Goal: Task Accomplishment & Management: Use online tool/utility

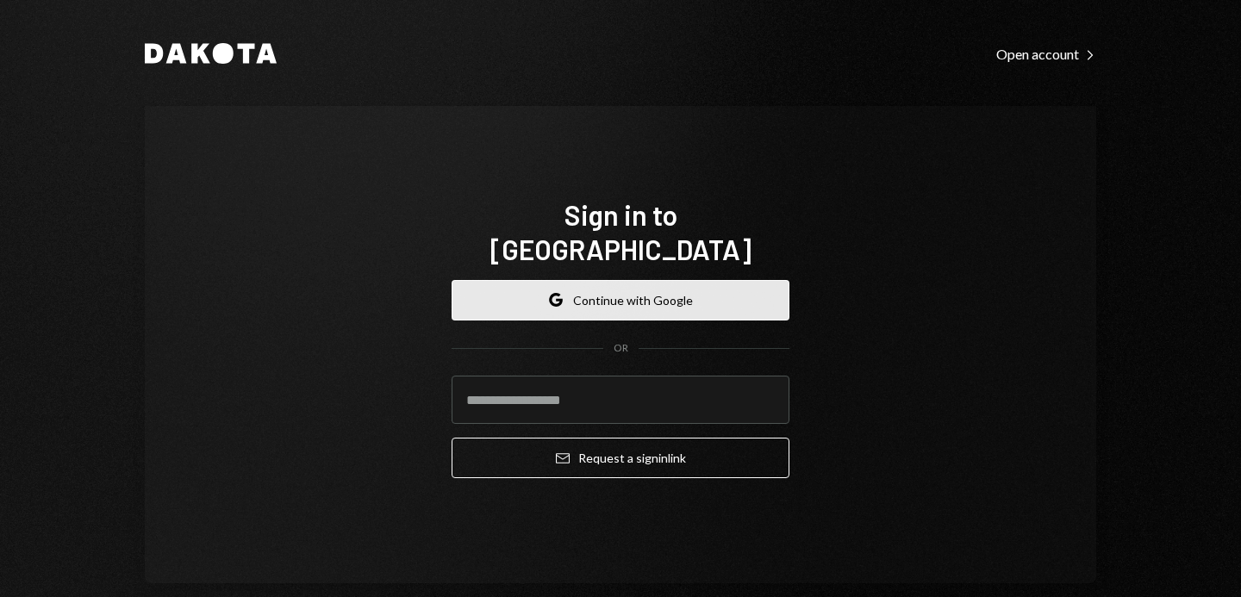
click at [539, 280] on button "Google Continue with Google" at bounding box center [620, 300] width 338 height 40
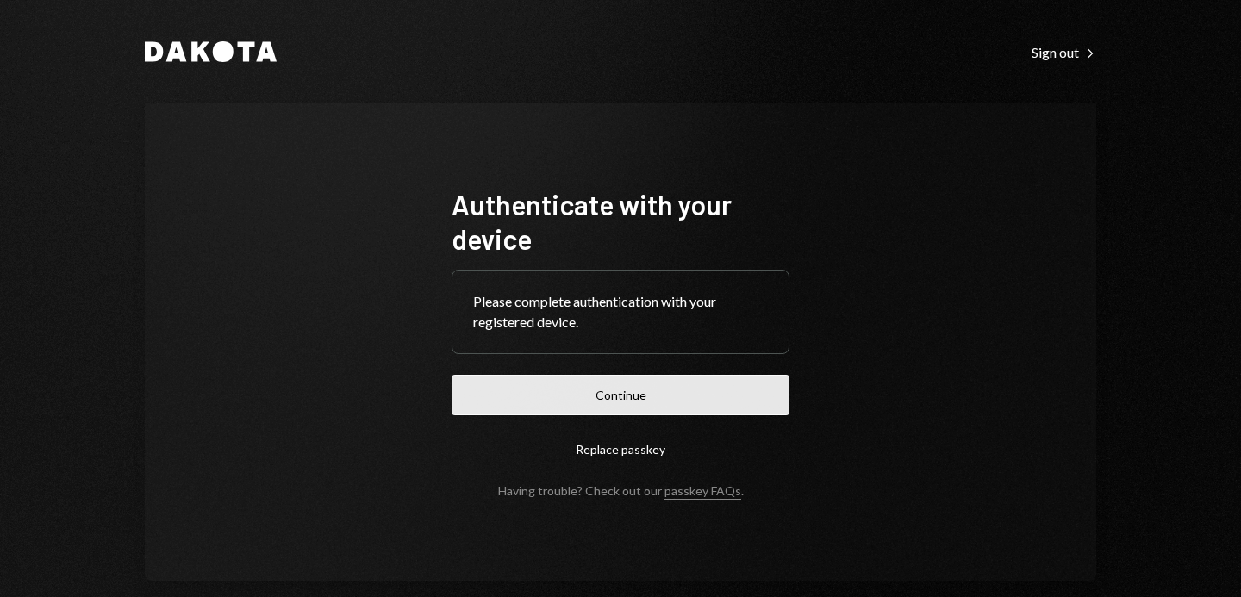
click at [663, 383] on button "Continue" at bounding box center [620, 395] width 338 height 40
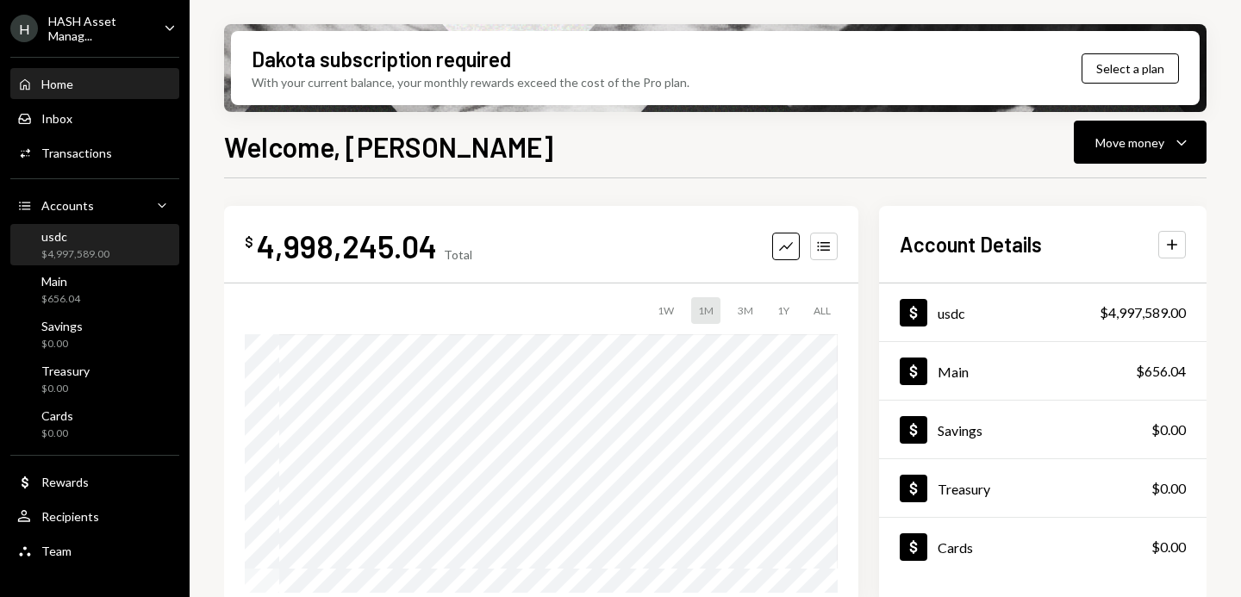
click at [79, 250] on div "$4,997,589.00" at bounding box center [75, 254] width 68 height 15
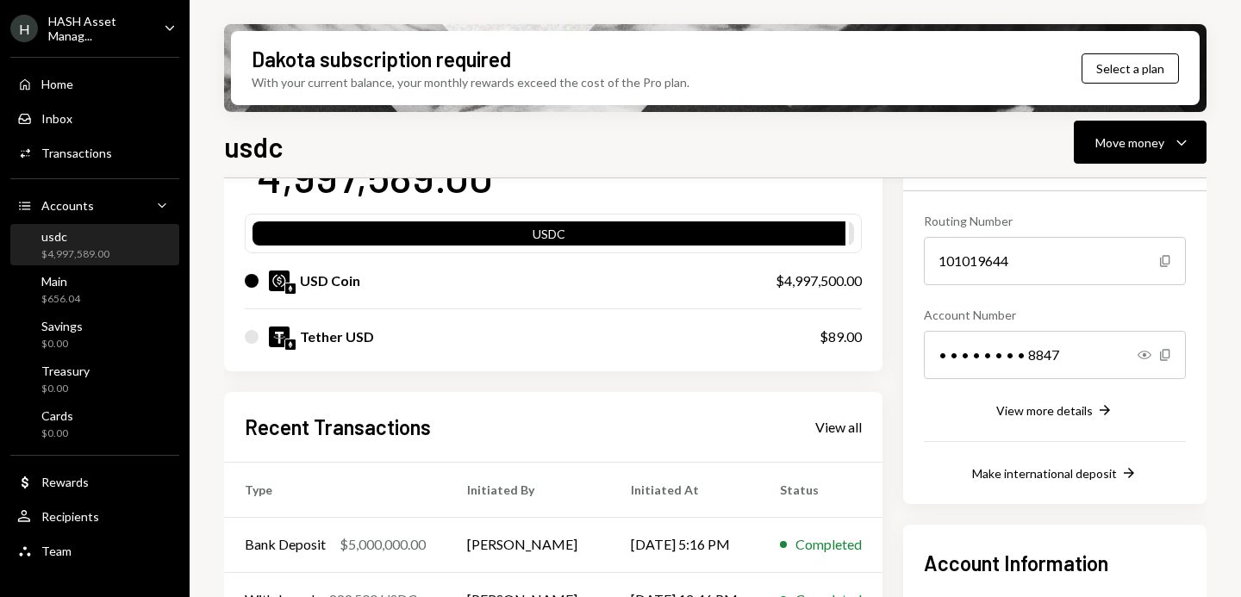
scroll to position [150, 0]
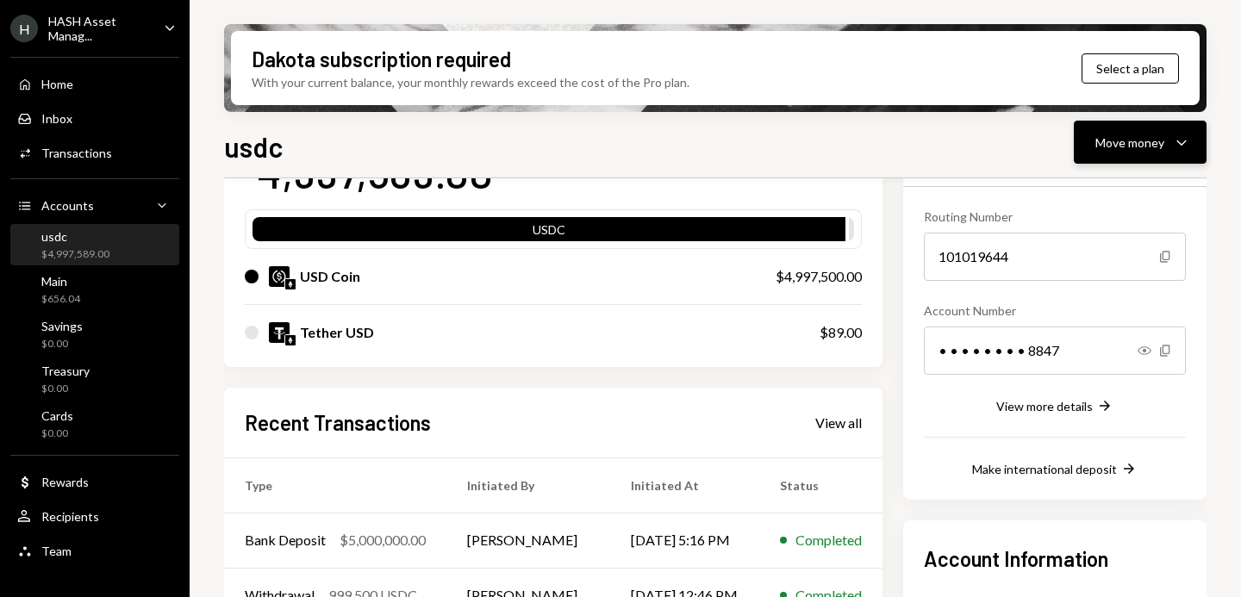
click at [1135, 134] on div "Move money" at bounding box center [1129, 143] width 69 height 18
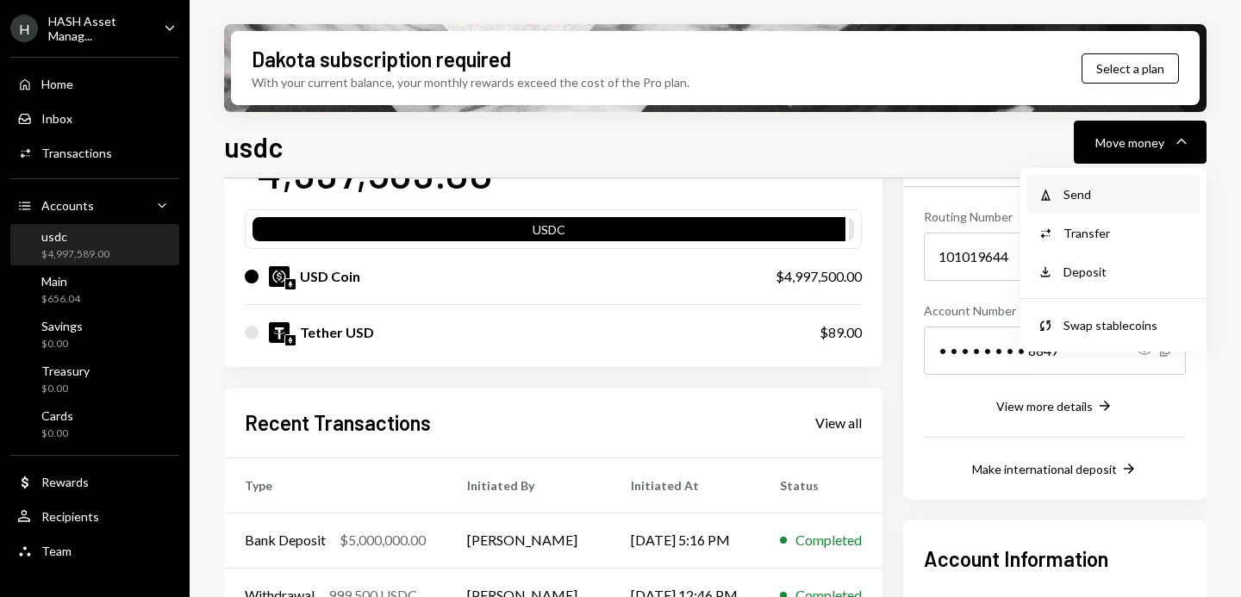
click at [1100, 190] on div "Send" at bounding box center [1126, 194] width 126 height 18
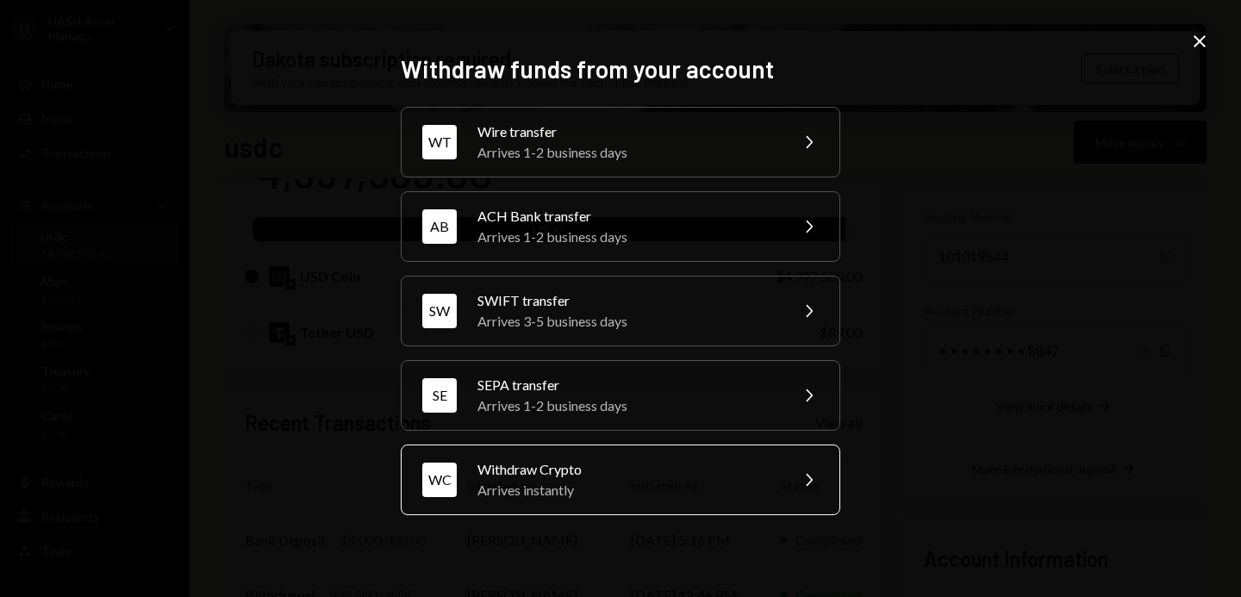
click at [619, 477] on div "Withdraw Crypto" at bounding box center [627, 469] width 300 height 21
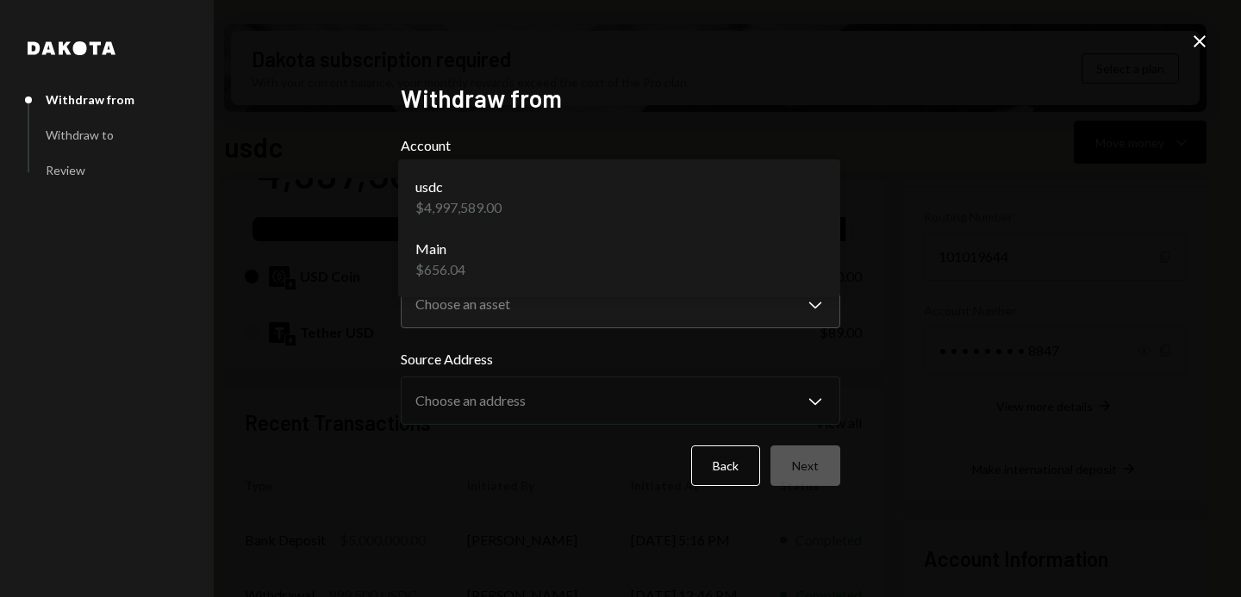
click at [793, 207] on body "H HASH Asset Manag... Caret Down Home Home Inbox Inbox Activities Transactions …" at bounding box center [620, 298] width 1241 height 597
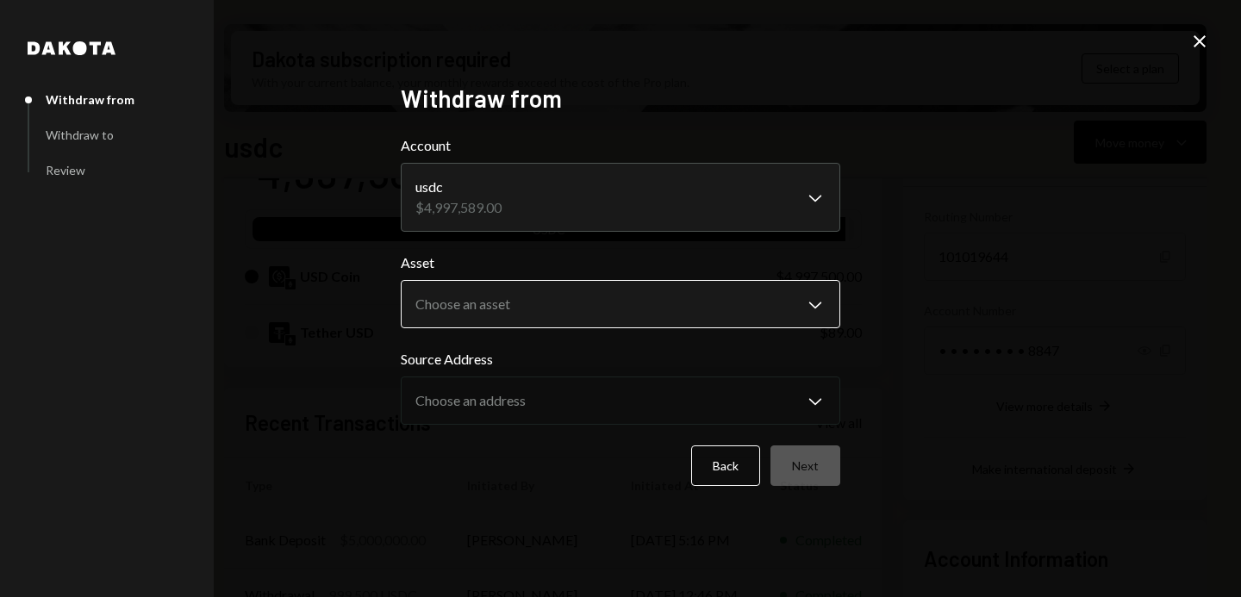
click at [775, 313] on body "H HASH Asset Manag... Caret Down Home Home Inbox Inbox Activities Transactions …" at bounding box center [620, 298] width 1241 height 597
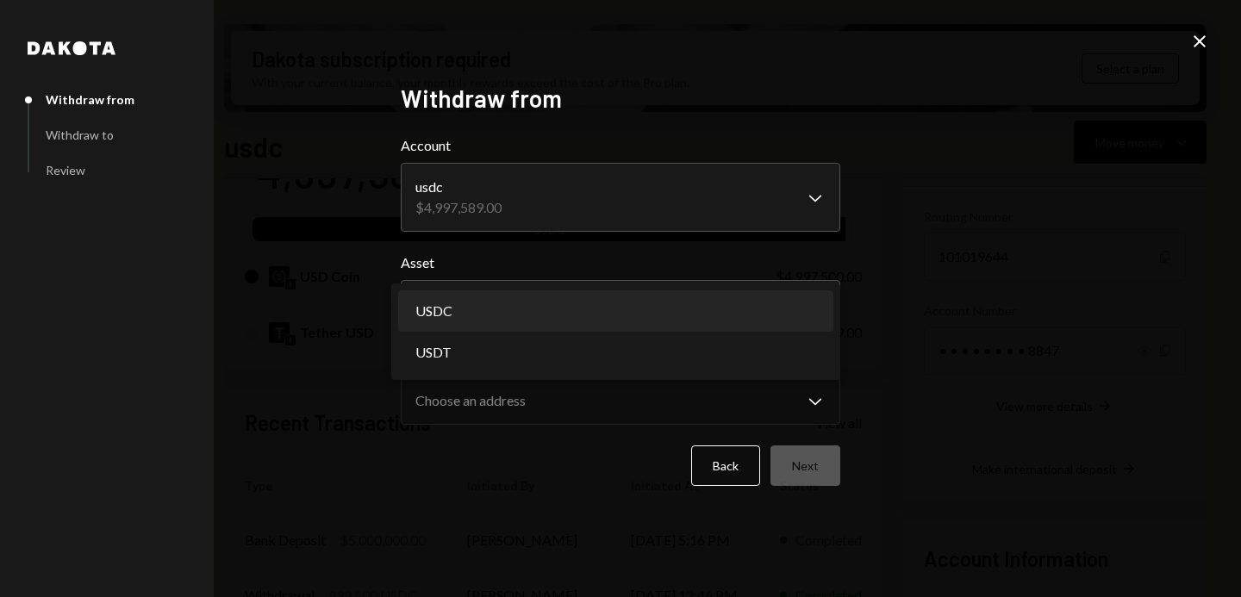
select select "****"
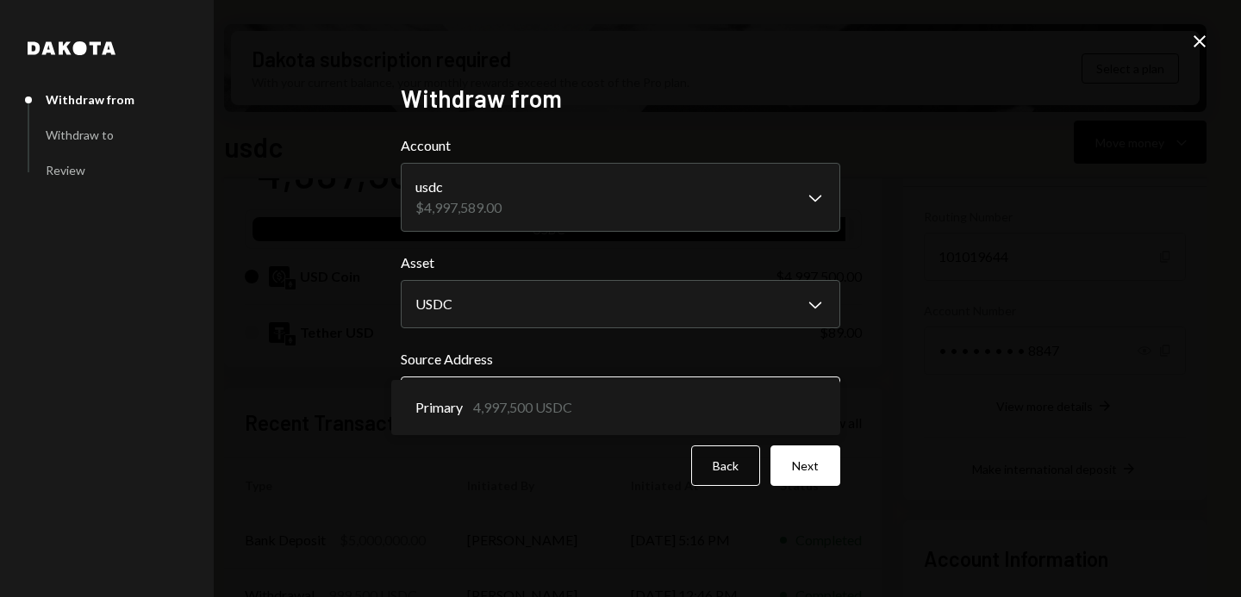
click at [762, 404] on body "H HASH Asset Manag... Caret Down Home Home Inbox Inbox Activities Transactions …" at bounding box center [620, 298] width 1241 height 597
click at [817, 459] on button "Next" at bounding box center [805, 465] width 70 height 40
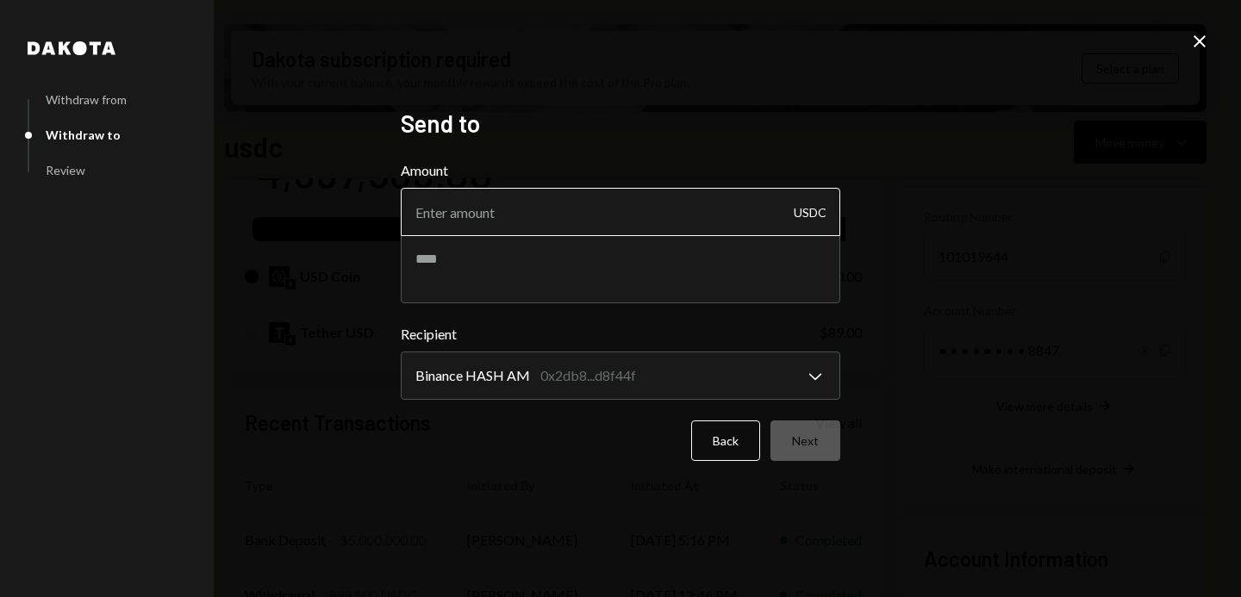
click at [737, 220] on input "Amount" at bounding box center [620, 212] width 439 height 48
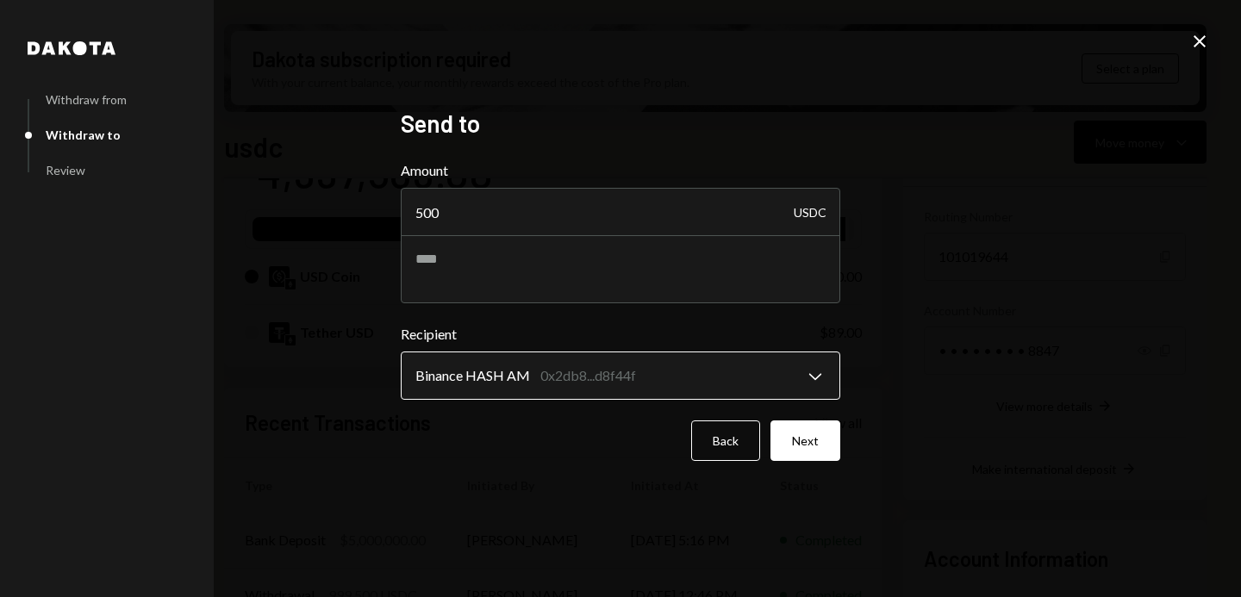
type input "500"
click at [811, 371] on body "H HASH Asset Manag... Caret Down Home Home Inbox Inbox Activities Transactions …" at bounding box center [620, 298] width 1241 height 597
click at [880, 371] on div "**********" at bounding box center [620, 298] width 1241 height 597
click at [813, 438] on button "Next" at bounding box center [805, 440] width 70 height 40
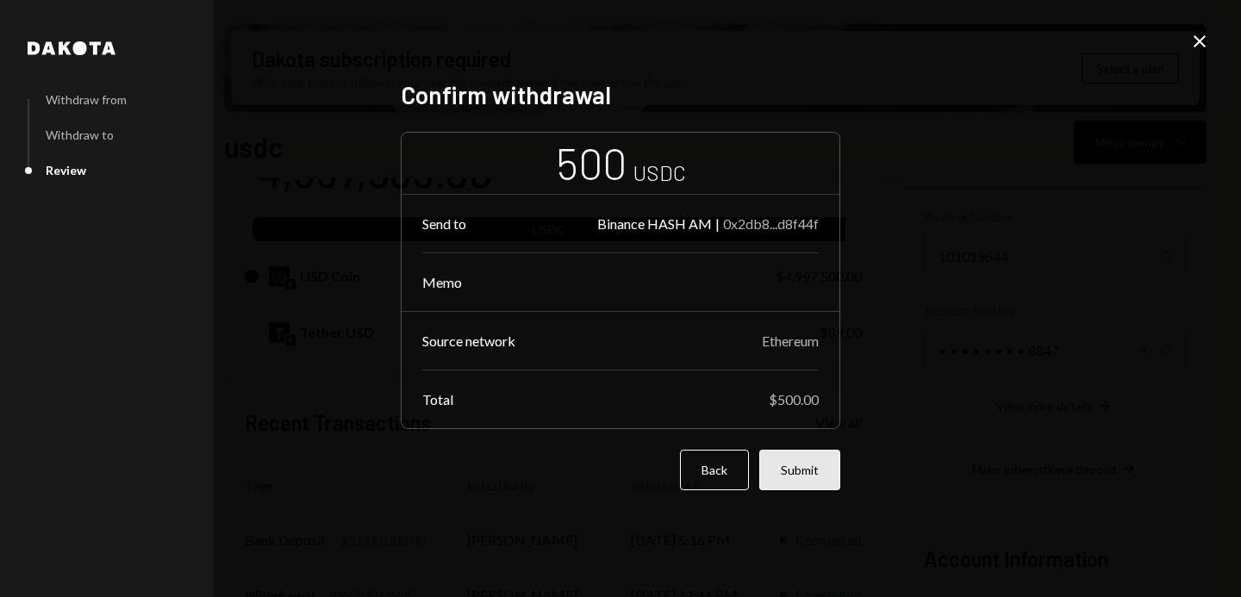
click at [812, 466] on button "Submit" at bounding box center [799, 470] width 81 height 40
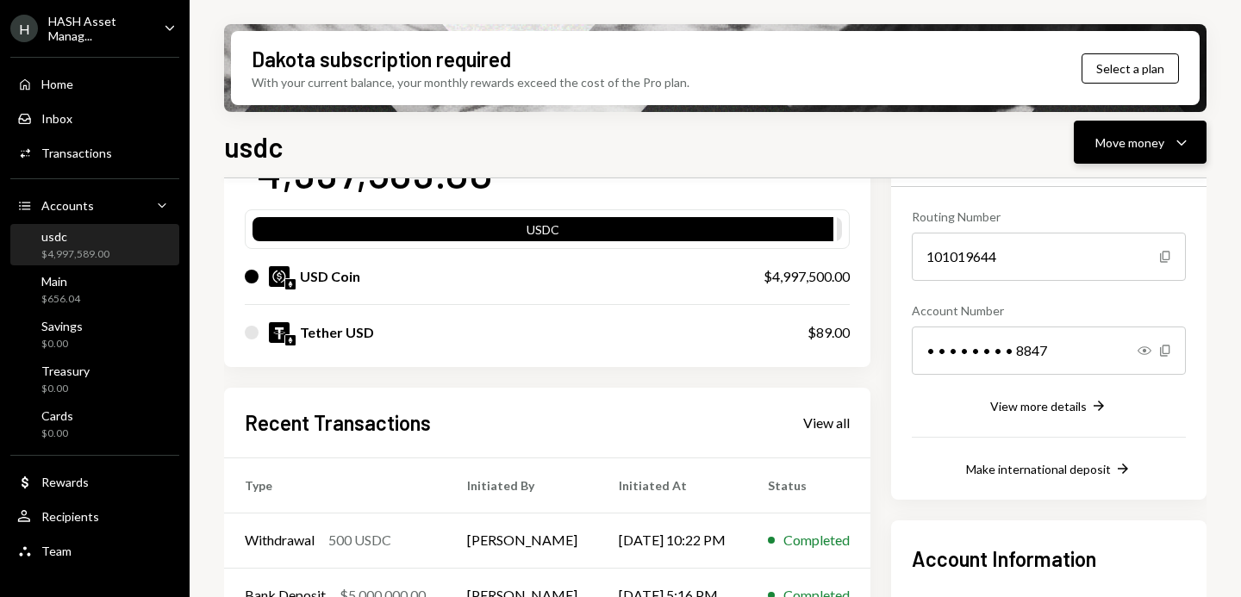
click at [1167, 144] on div "Move money Caret Down" at bounding box center [1140, 142] width 90 height 21
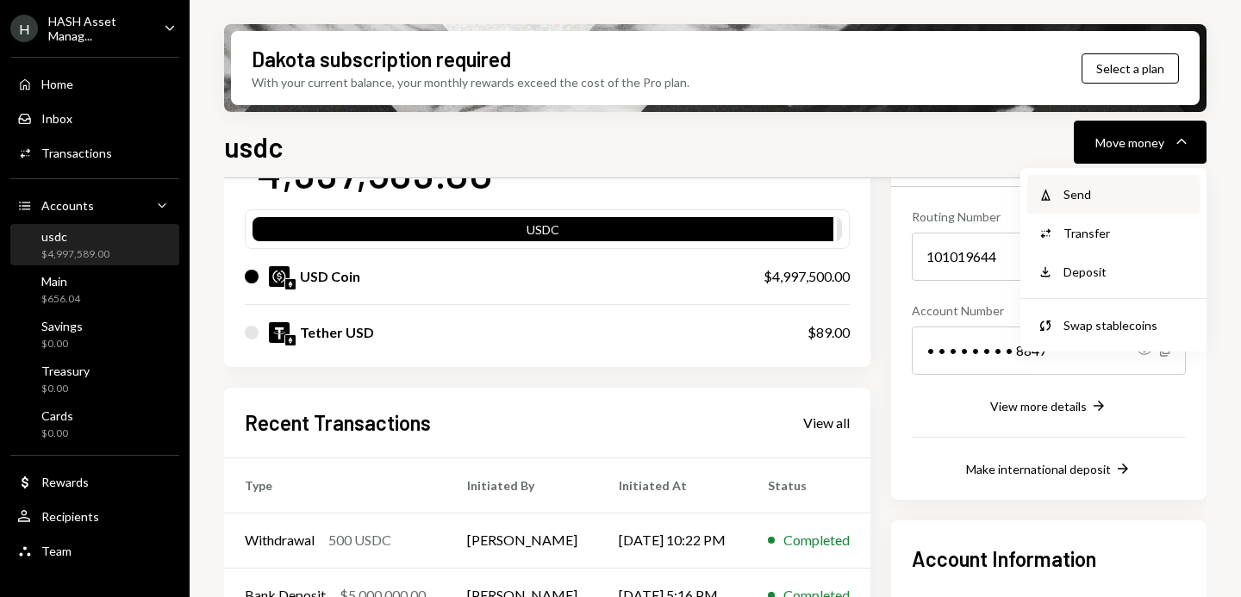
click at [1107, 198] on div "Send" at bounding box center [1126, 194] width 126 height 18
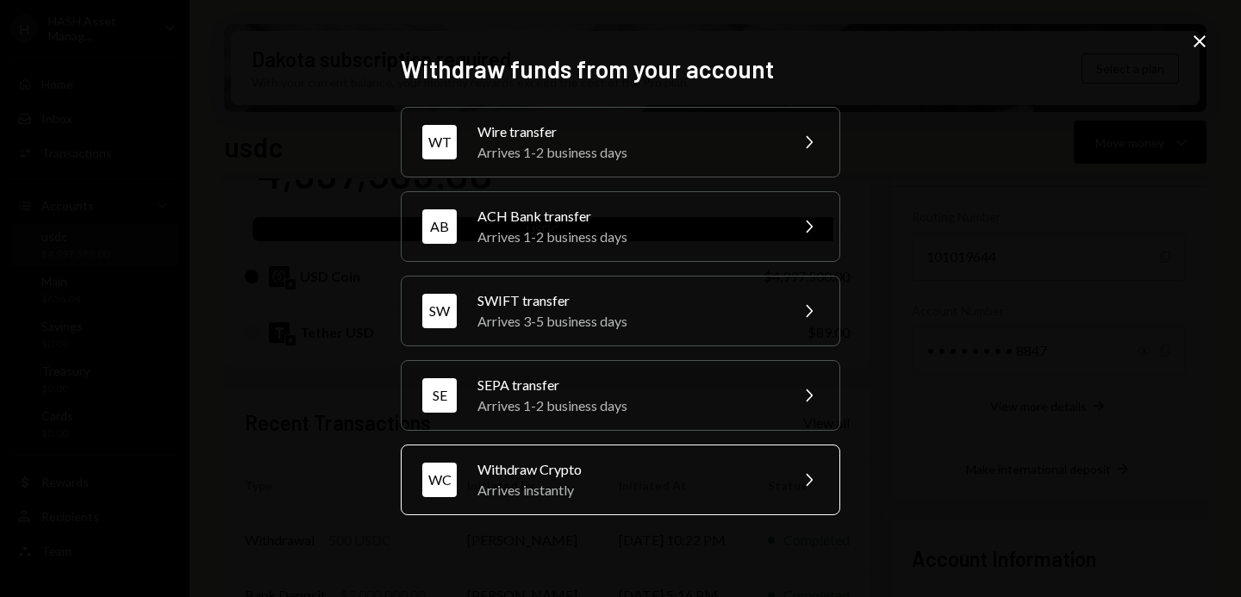
click at [585, 477] on div "Withdraw Crypto" at bounding box center [627, 469] width 300 height 21
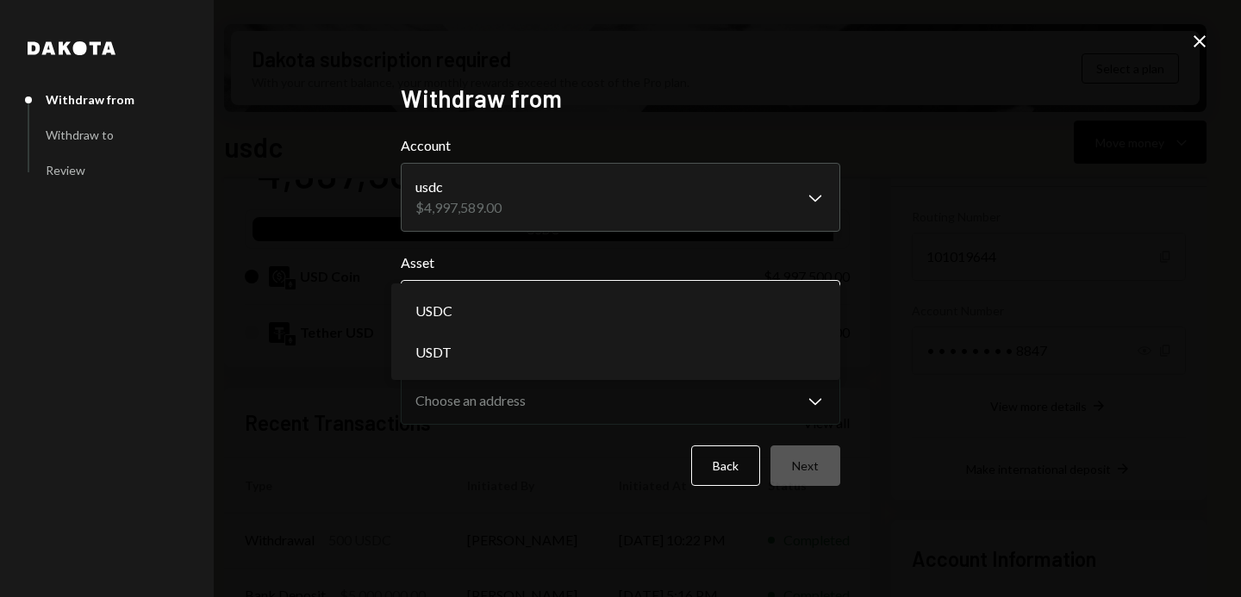
click at [743, 309] on body "H HASH Asset Manag... Caret Down Home Home Inbox Inbox Activities Transactions …" at bounding box center [620, 298] width 1241 height 597
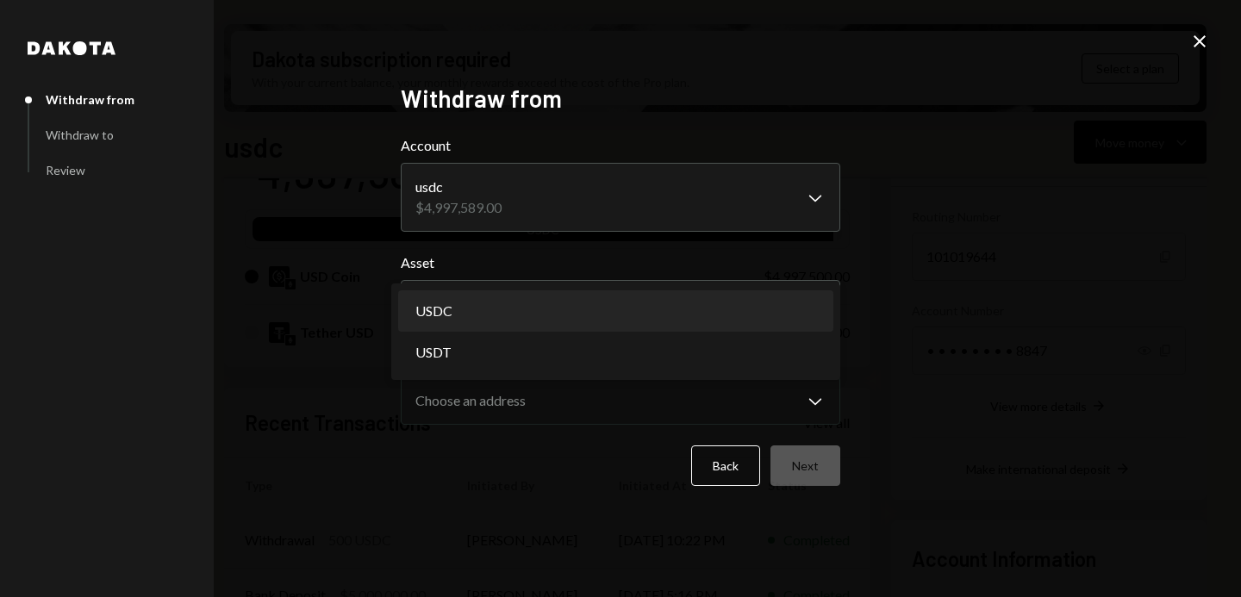
select select "****"
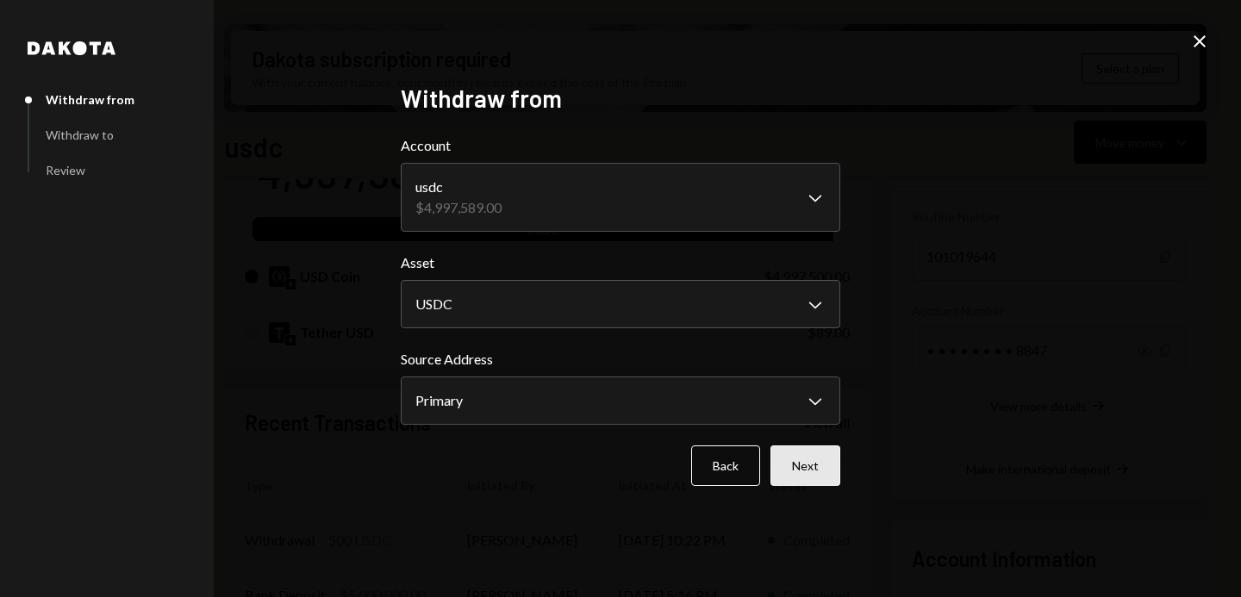
click at [817, 463] on button "Next" at bounding box center [805, 465] width 70 height 40
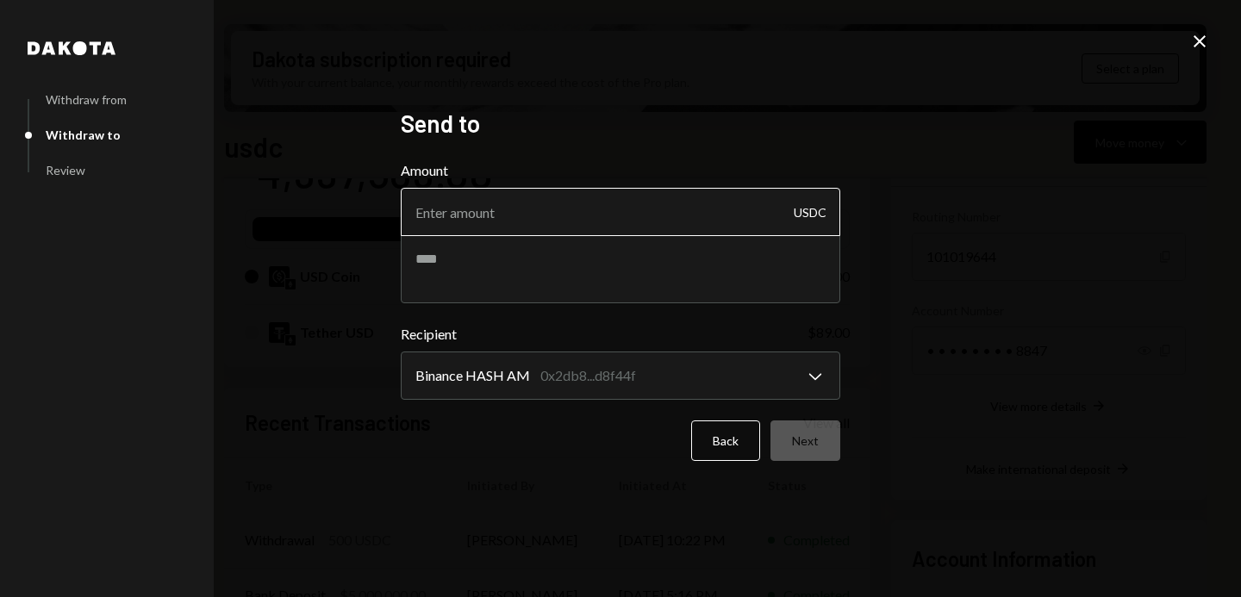
click at [687, 212] on input "Amount" at bounding box center [620, 212] width 439 height 48
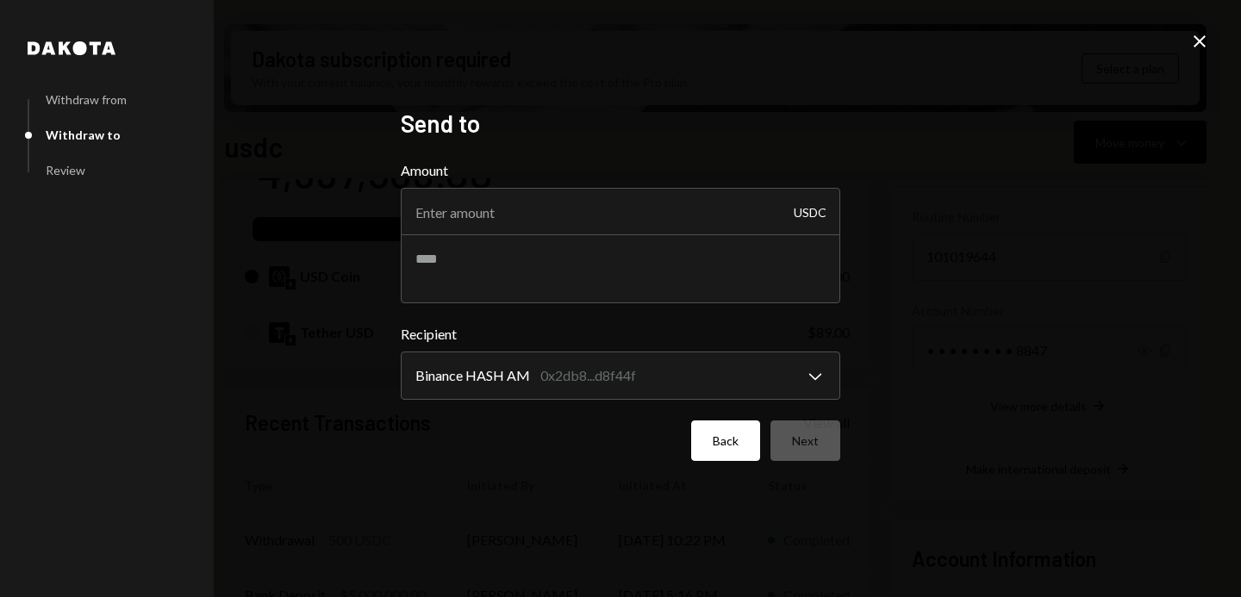
click at [724, 429] on button "Back" at bounding box center [725, 440] width 69 height 40
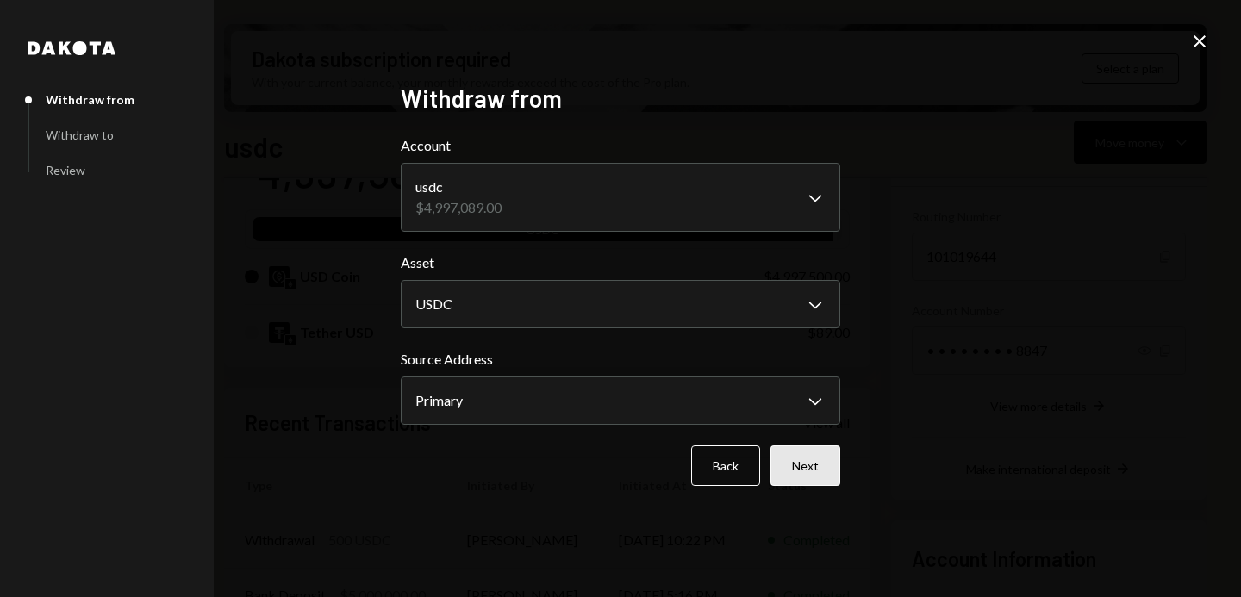
click at [805, 461] on button "Next" at bounding box center [805, 465] width 70 height 40
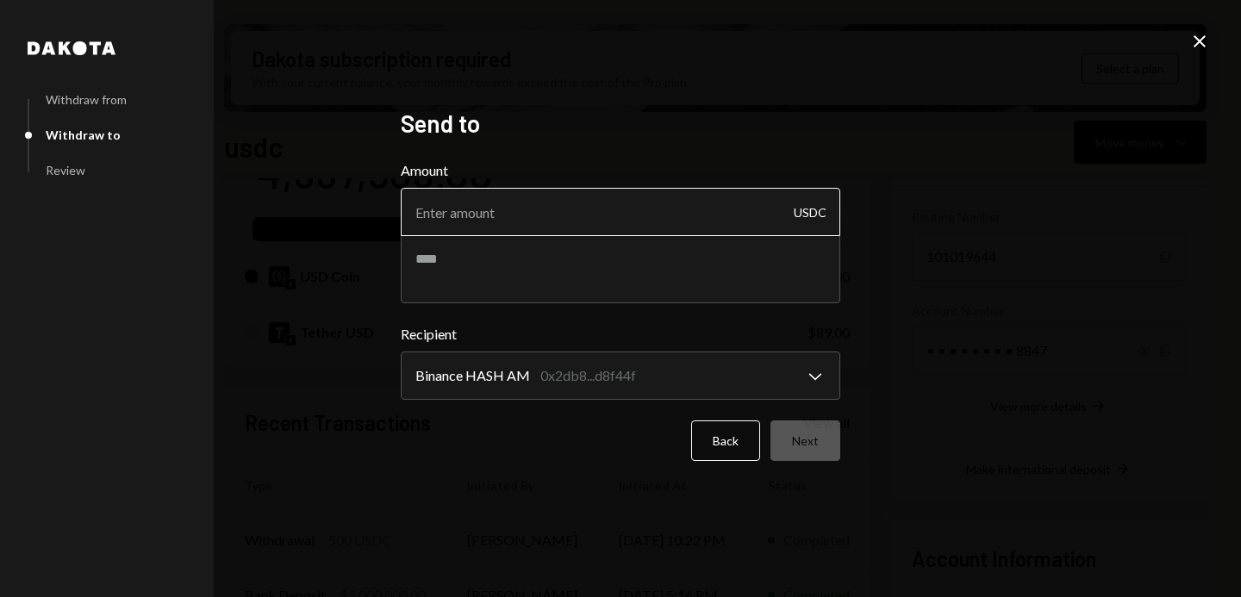
click at [632, 207] on input "Amount" at bounding box center [620, 212] width 439 height 48
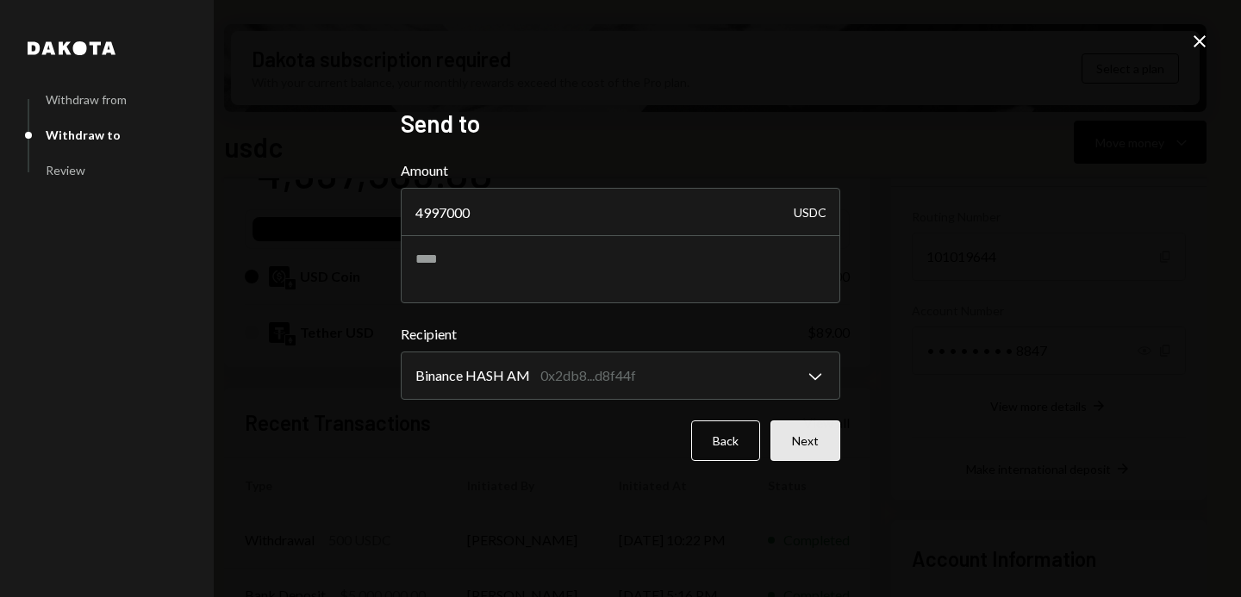
type input "4997000"
click at [807, 445] on button "Next" at bounding box center [805, 440] width 70 height 40
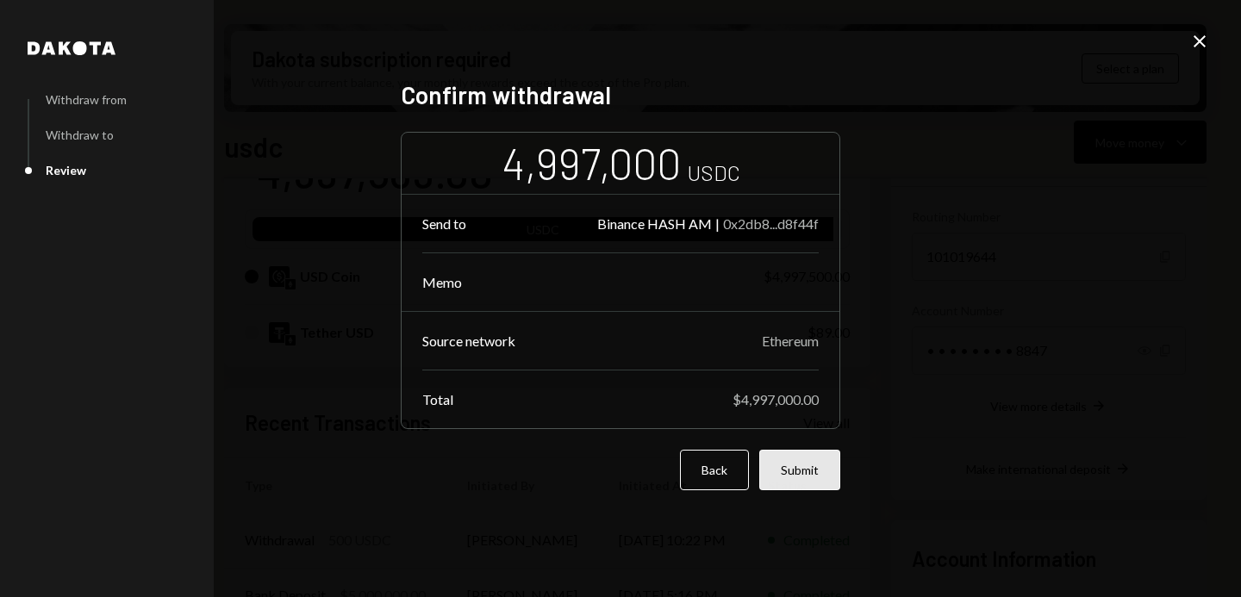
click at [805, 463] on button "Submit" at bounding box center [799, 470] width 81 height 40
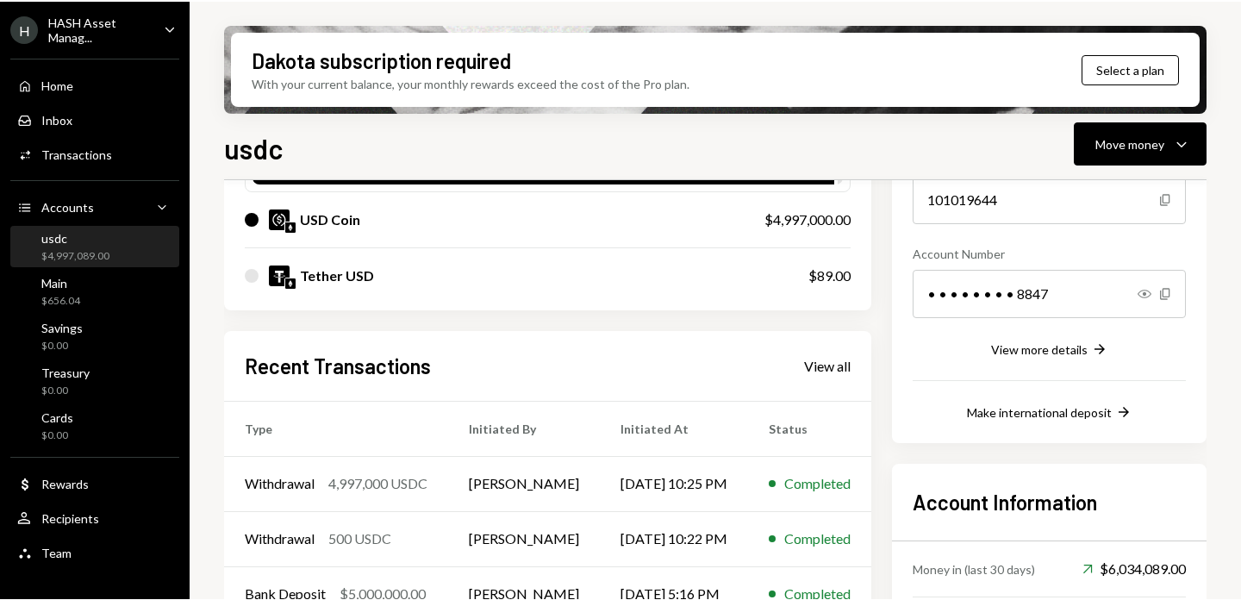
scroll to position [209, 0]
